Goal: Check status: Check status

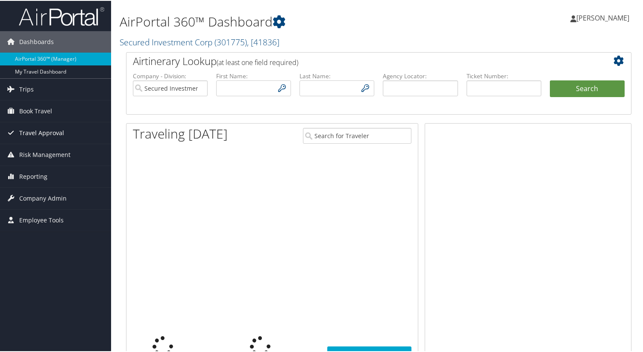
type input "[EMAIL_ADDRESS][DOMAIN_NAME]"
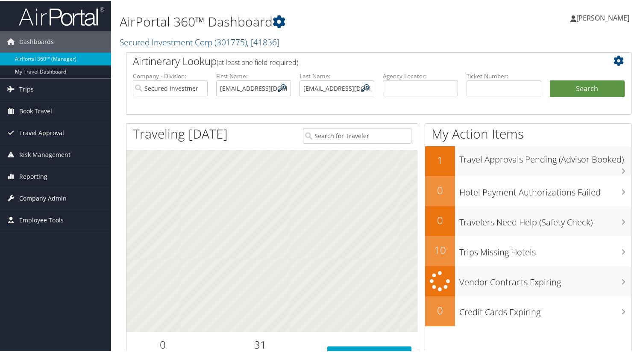
click at [32, 130] on span "Travel Approval" at bounding box center [41, 131] width 45 height 21
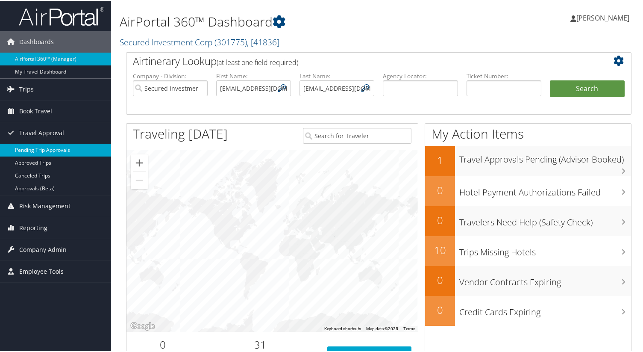
click at [50, 154] on link "Pending Trip Approvals" at bounding box center [55, 149] width 111 height 13
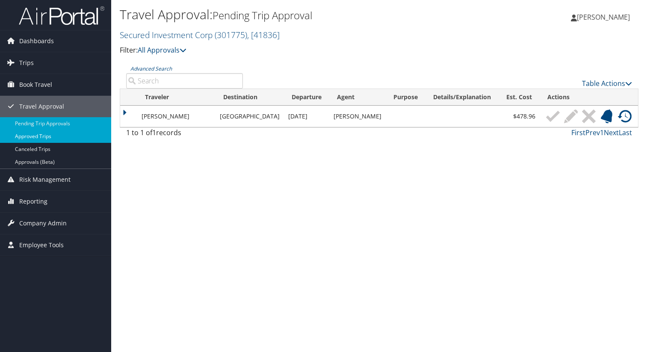
click at [54, 136] on link "Approved Trips" at bounding box center [55, 136] width 111 height 13
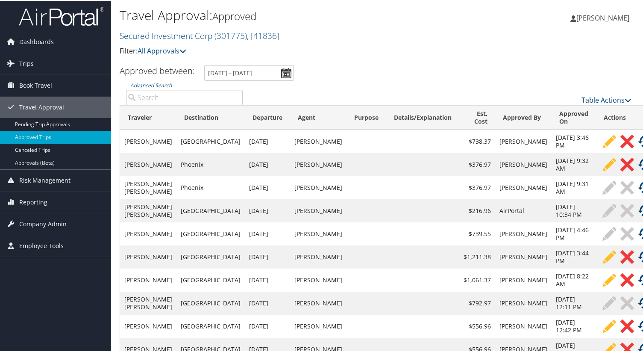
click at [347, 138] on td at bounding box center [367, 140] width 40 height 23
